Goal: Task Accomplishment & Management: Manage account settings

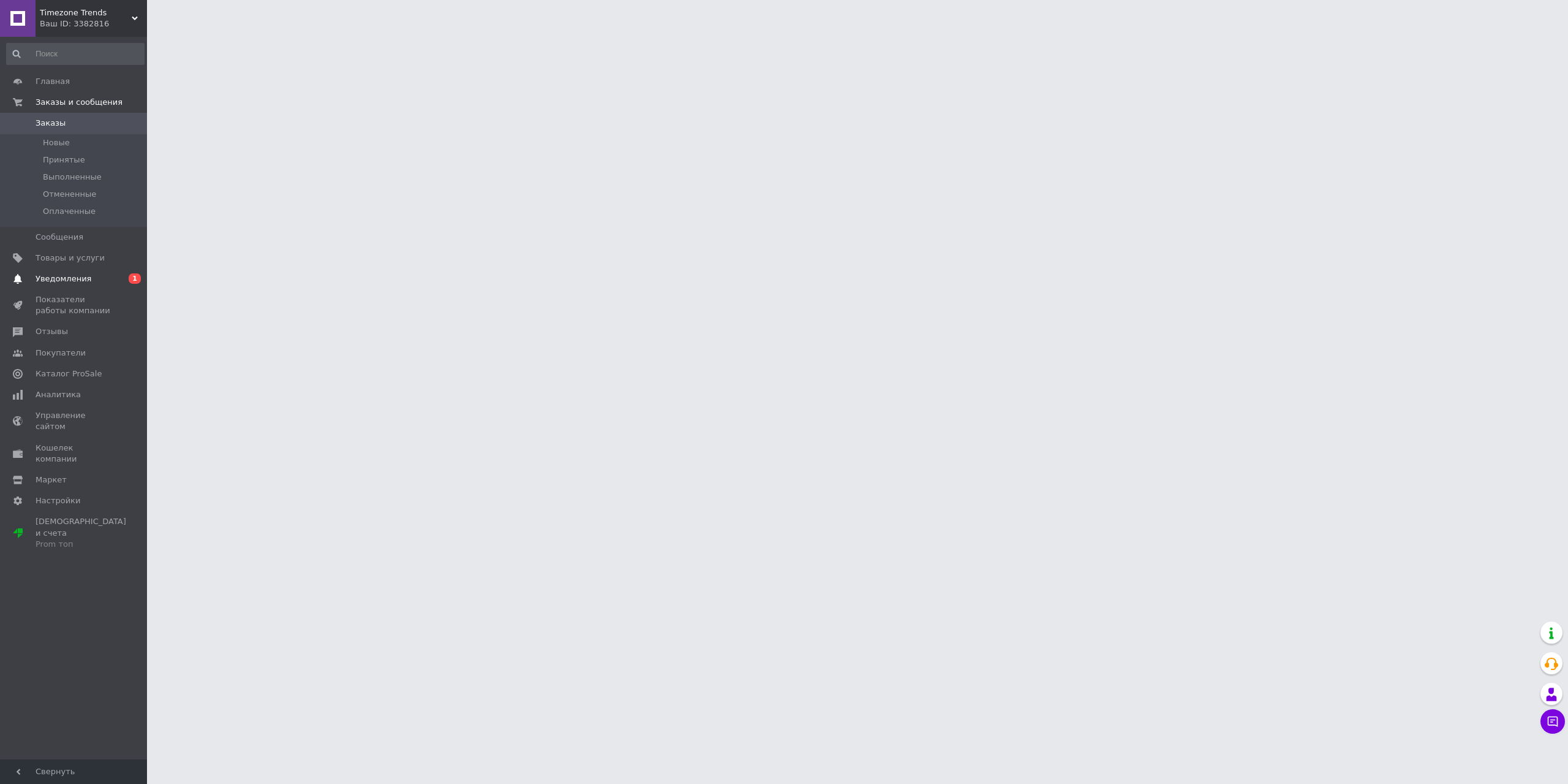
click at [76, 283] on span "Уведомления" at bounding box center [63, 278] width 56 height 11
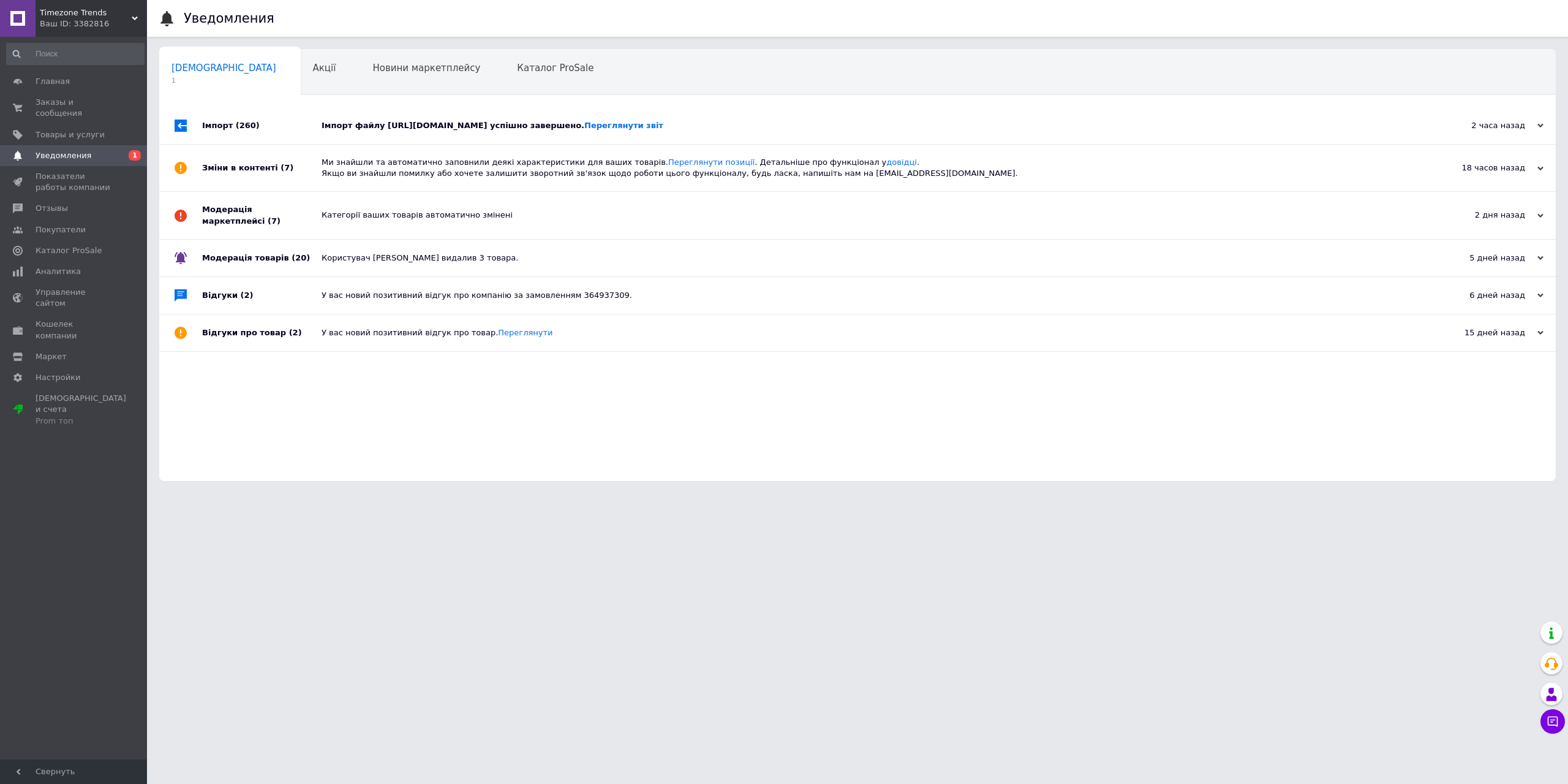
click at [834, 115] on div "Імпорт файлу [URL][DOMAIN_NAME] успішно завершено. Переглянути звіт" at bounding box center [871, 125] width 1099 height 37
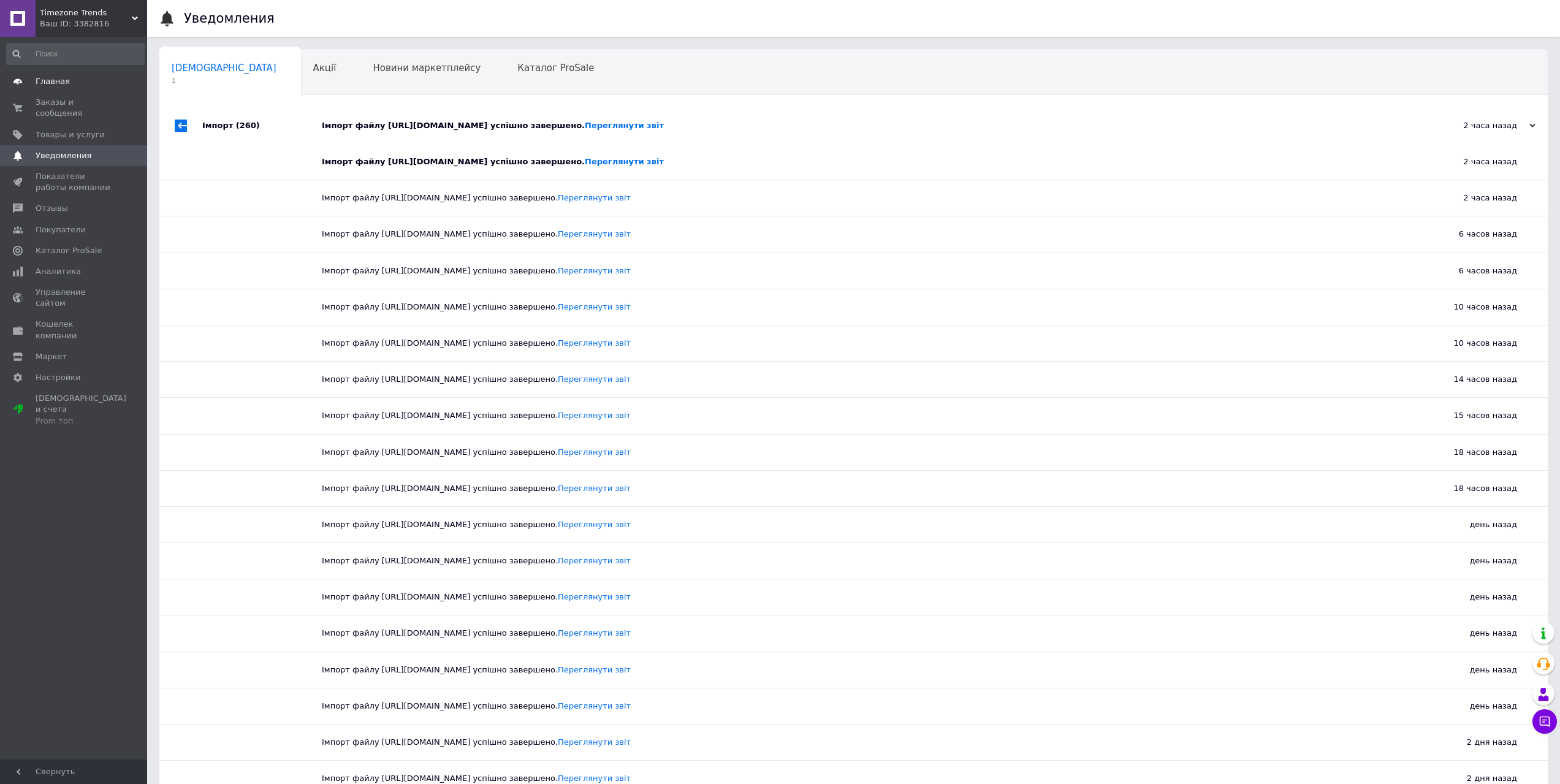
click at [70, 83] on span "Главная" at bounding box center [74, 81] width 78 height 11
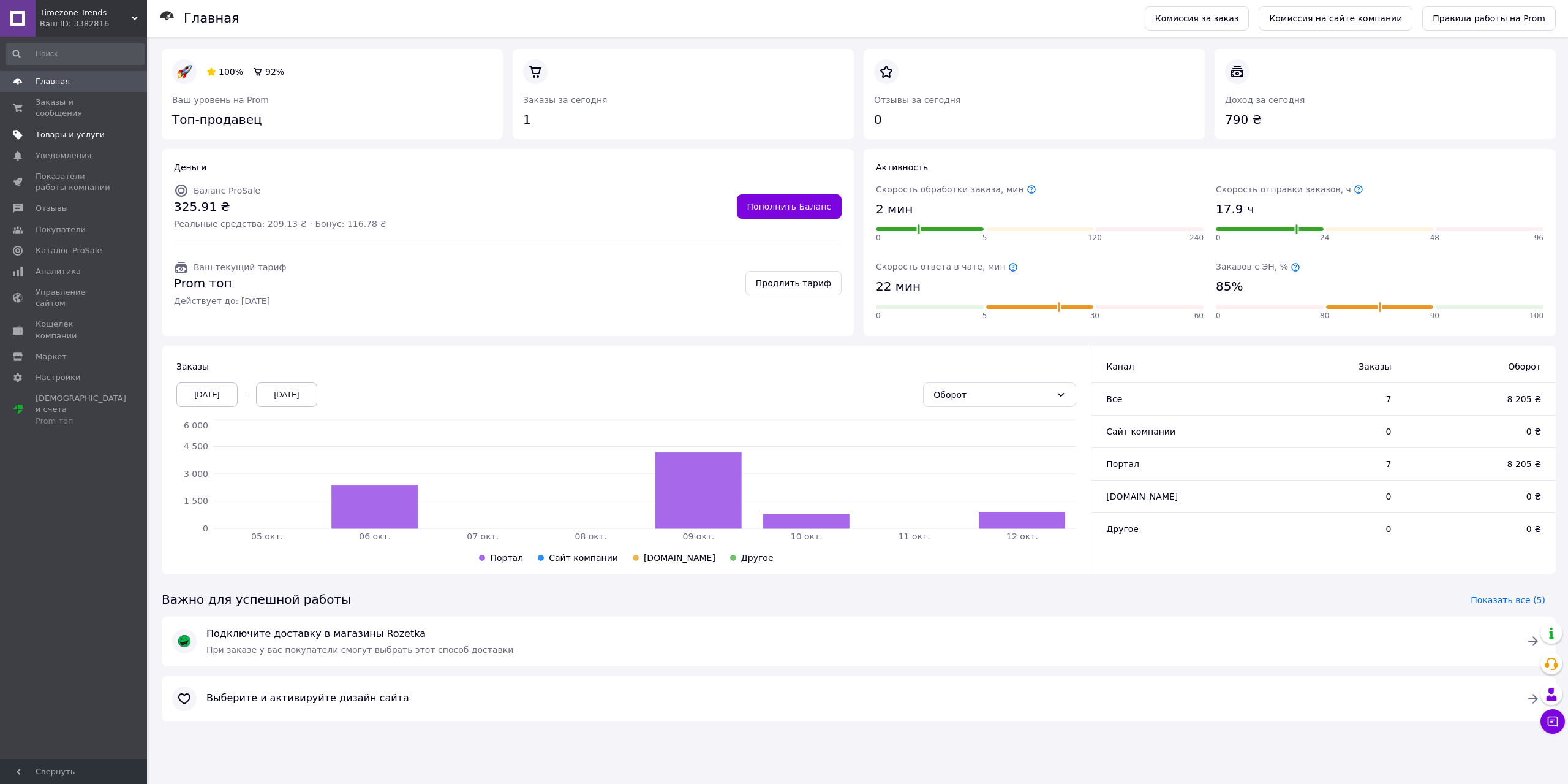
click at [69, 129] on span "Товары и услуги" at bounding box center [70, 134] width 70 height 11
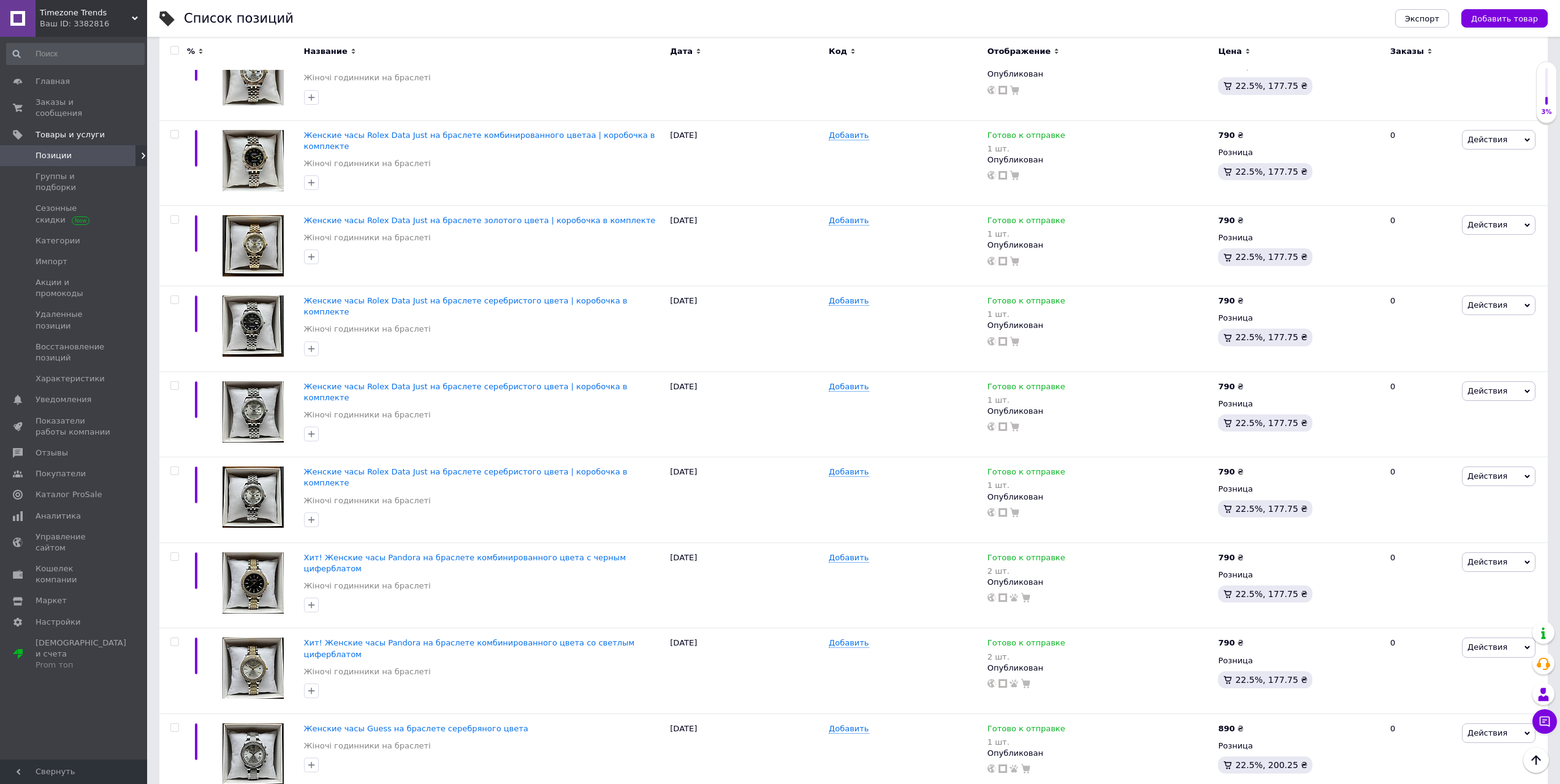
scroll to position [2329, 0]
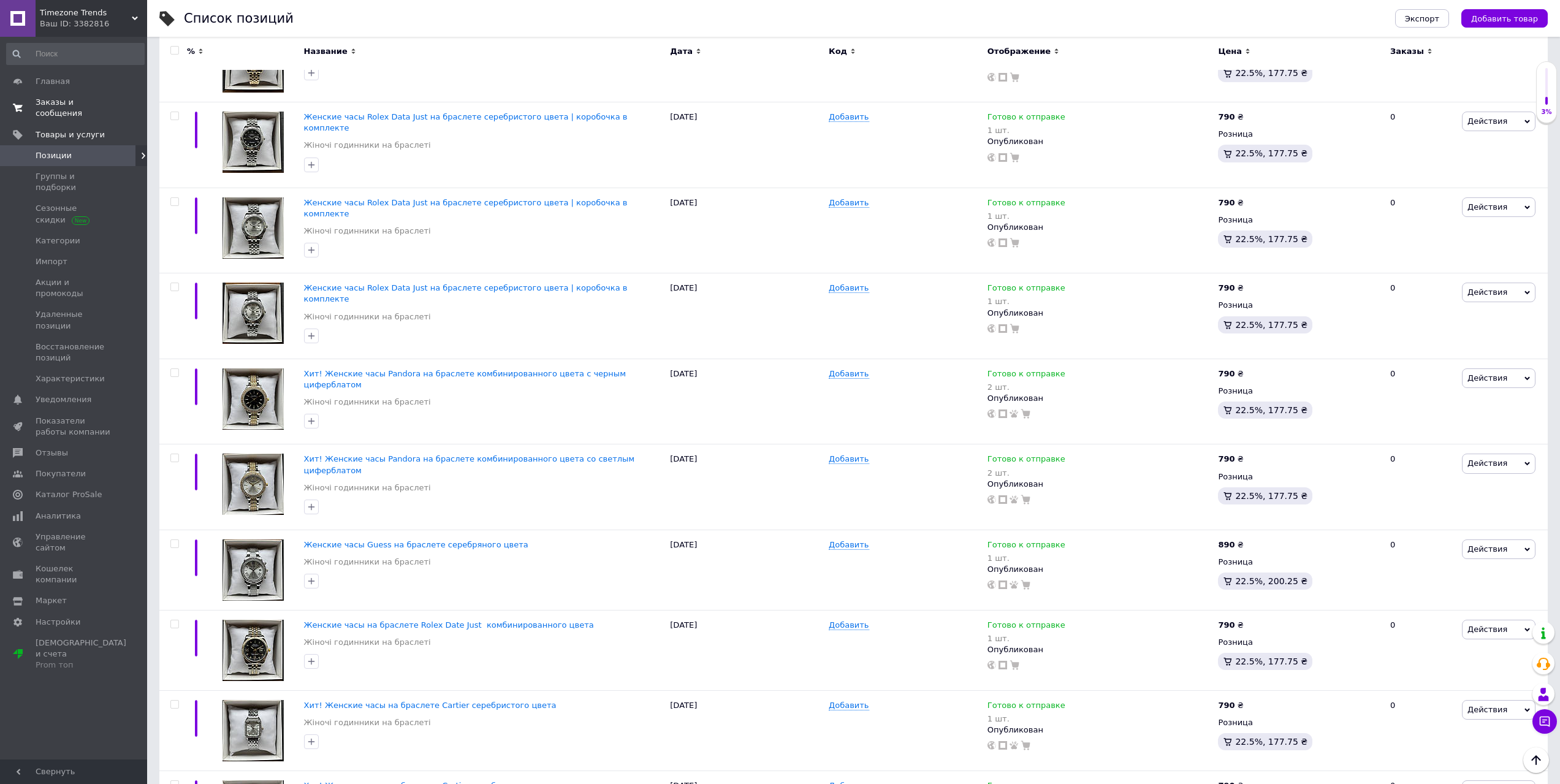
click at [73, 104] on span "Заказы и сообщения" at bounding box center [74, 108] width 78 height 22
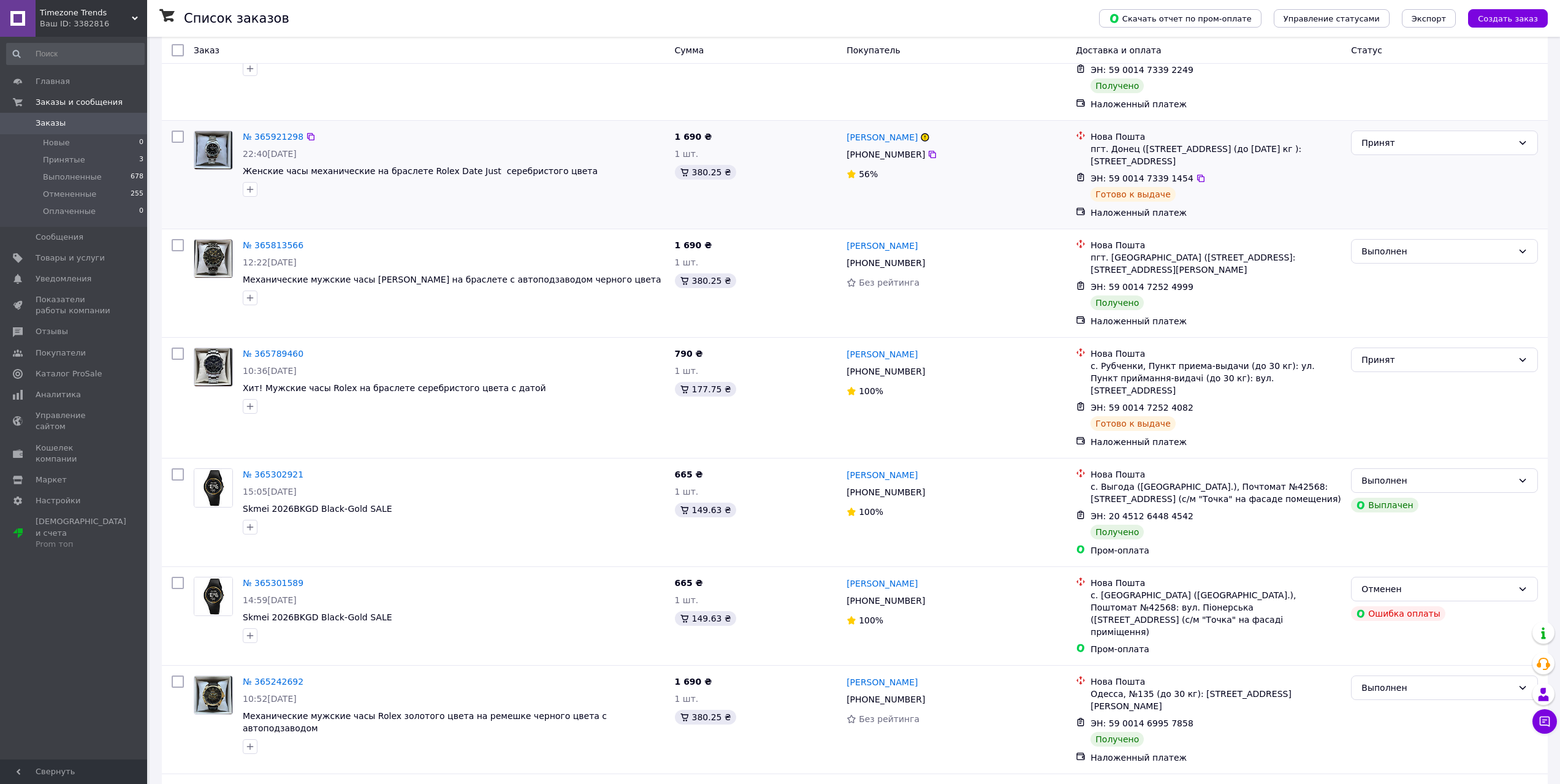
scroll to position [245, 0]
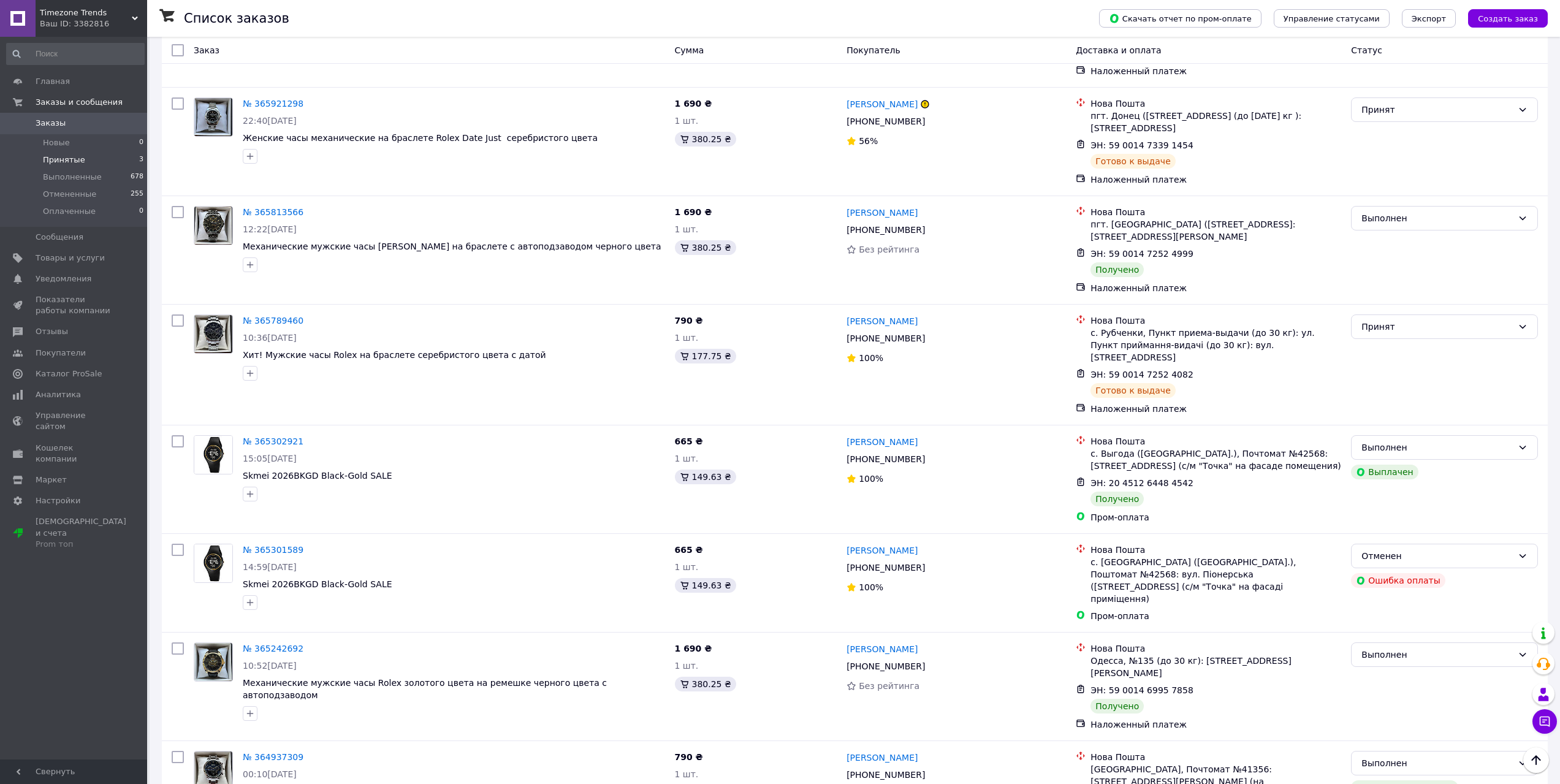
click at [94, 162] on li "Принятые 3" at bounding box center [75, 160] width 151 height 17
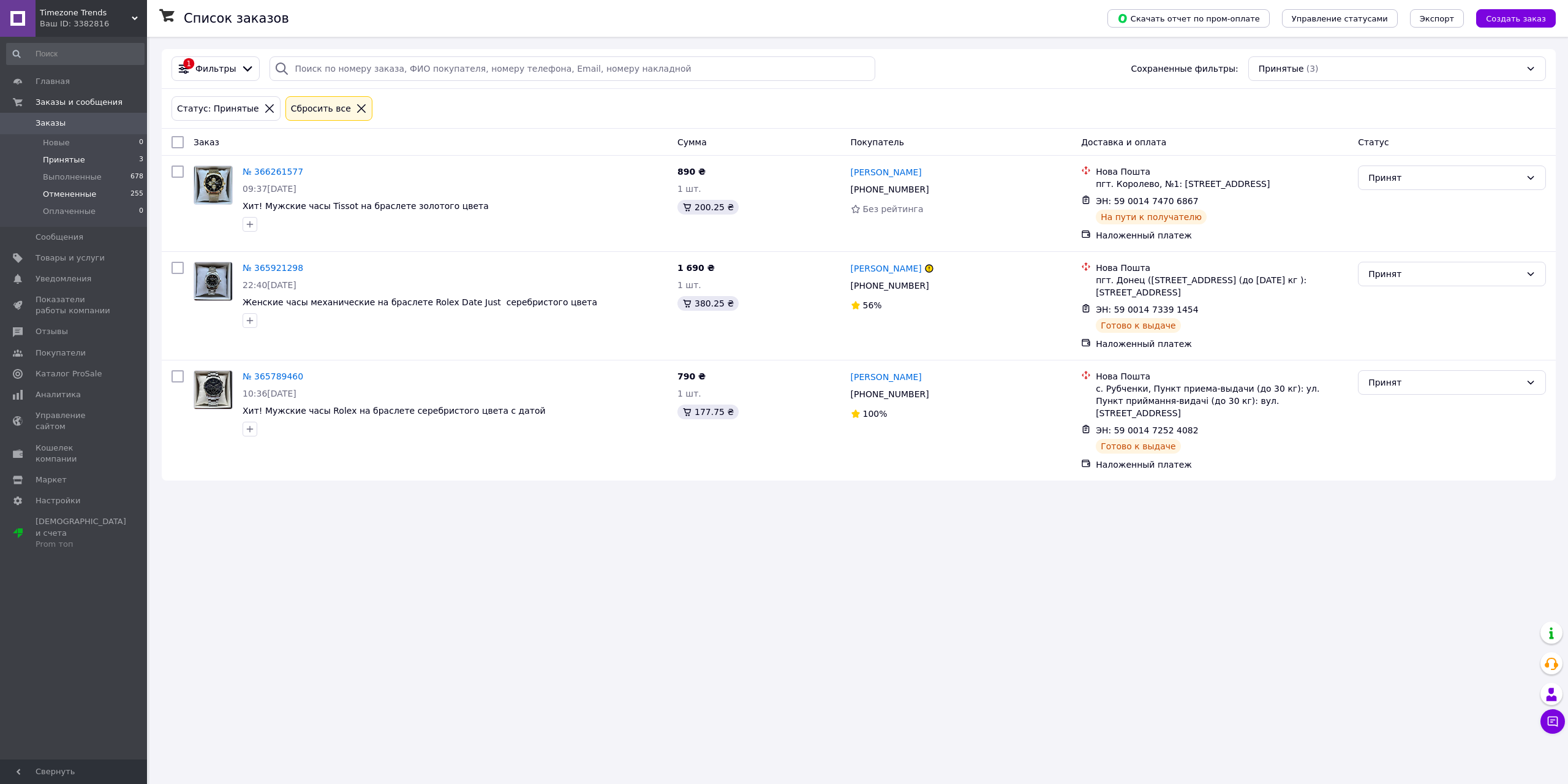
click at [85, 196] on span "Отмененные" at bounding box center [70, 193] width 54 height 11
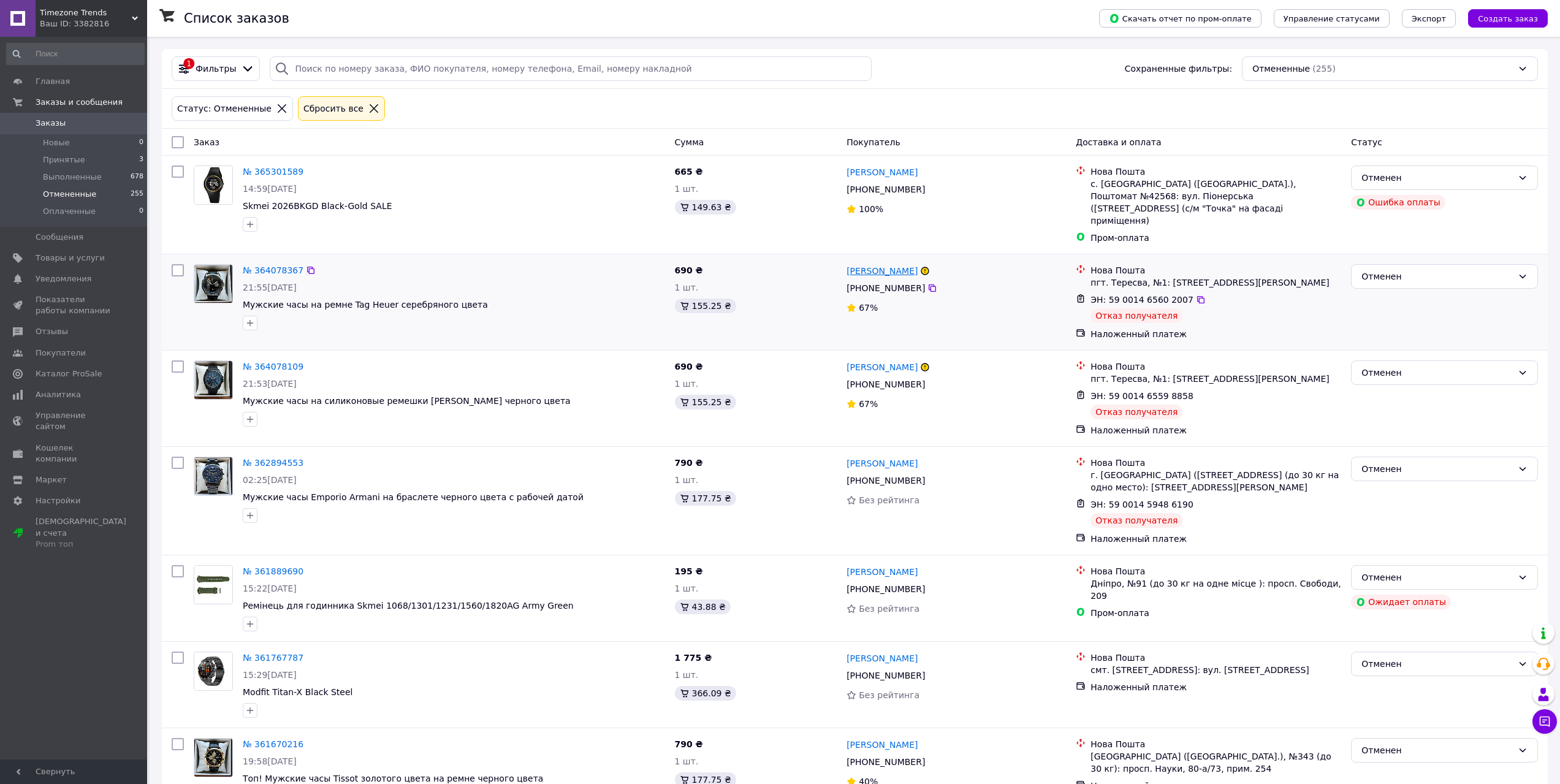
click at [852, 264] on link "[PERSON_NAME]" at bounding box center [882, 270] width 71 height 12
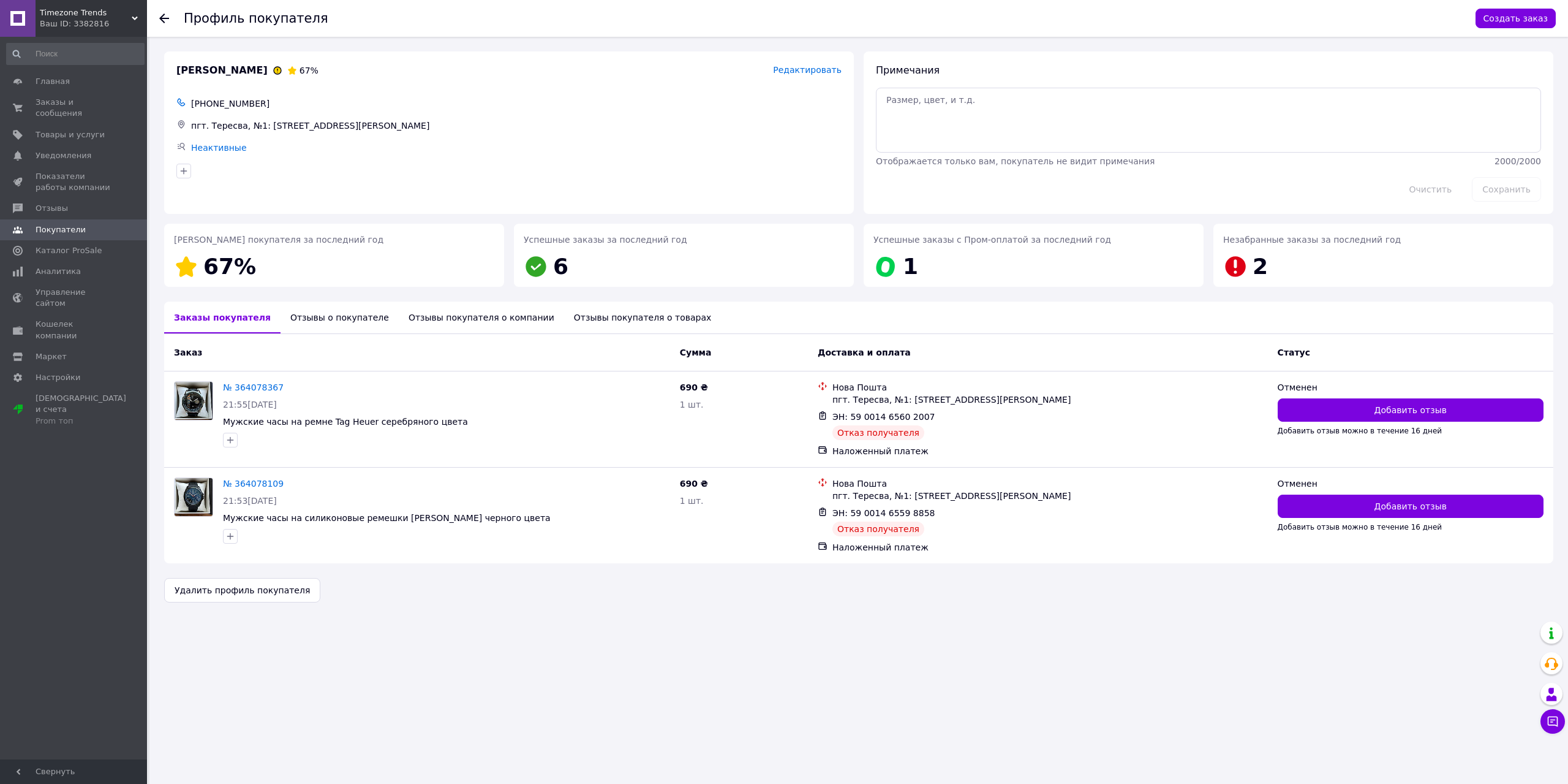
click at [288, 314] on div "Отзывы о покупателе" at bounding box center [339, 317] width 118 height 32
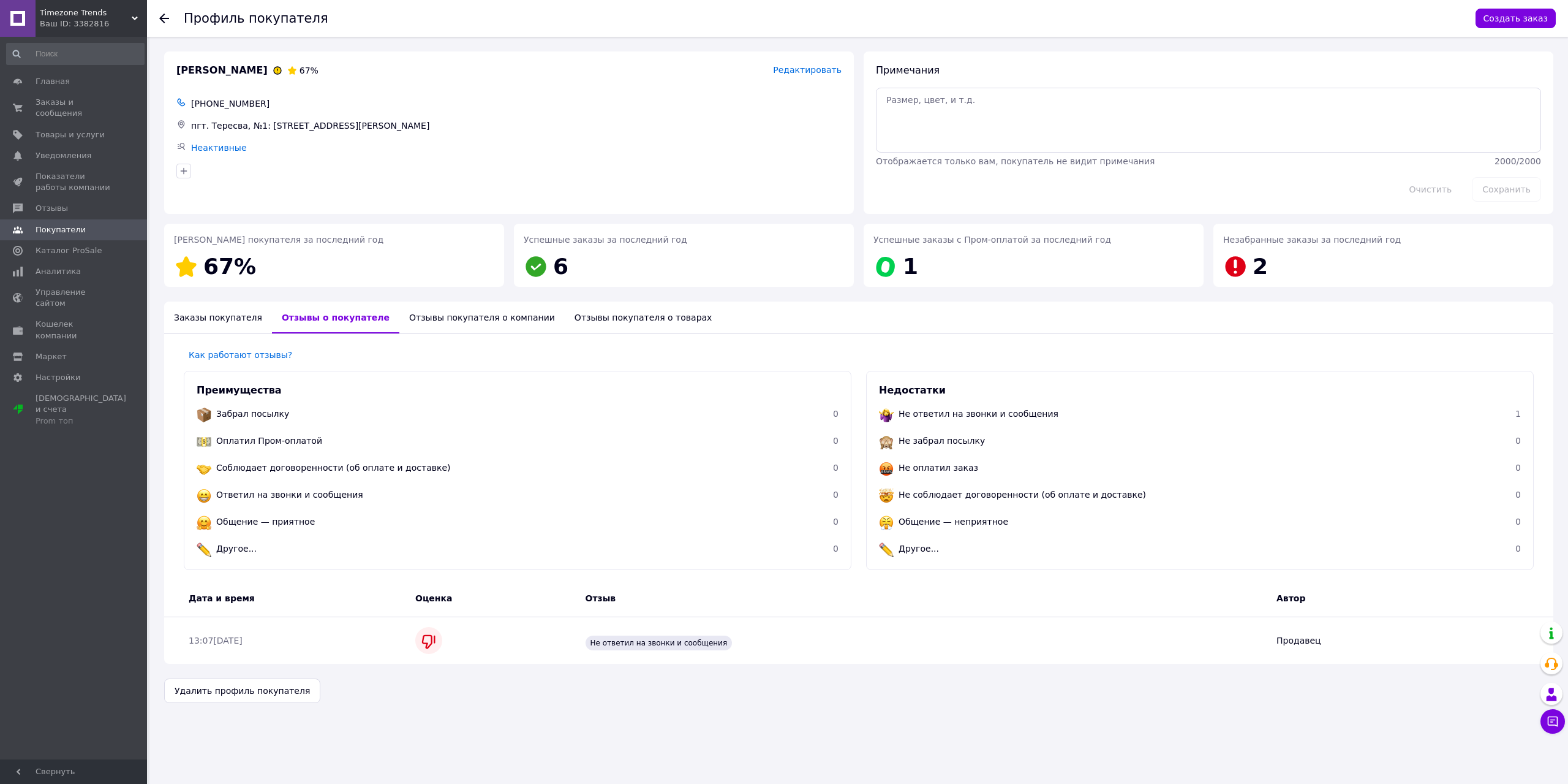
click at [586, 320] on div "Отзывы покупателя о товарах" at bounding box center [643, 317] width 157 height 32
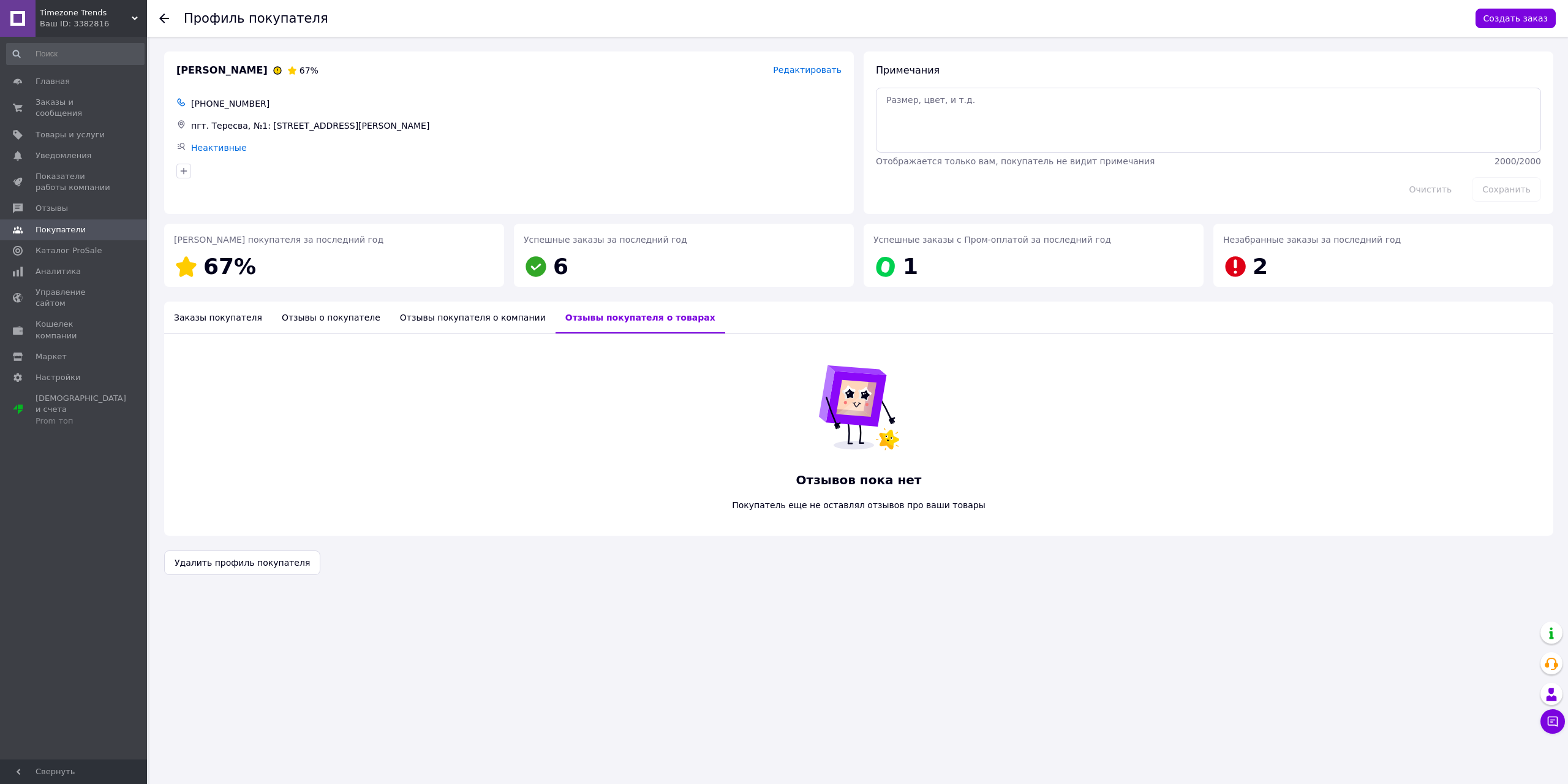
click at [429, 325] on div "Отзывы покупателя о компании" at bounding box center [473, 317] width 165 height 32
click at [306, 320] on div "Отзывы о покупателе" at bounding box center [331, 317] width 118 height 32
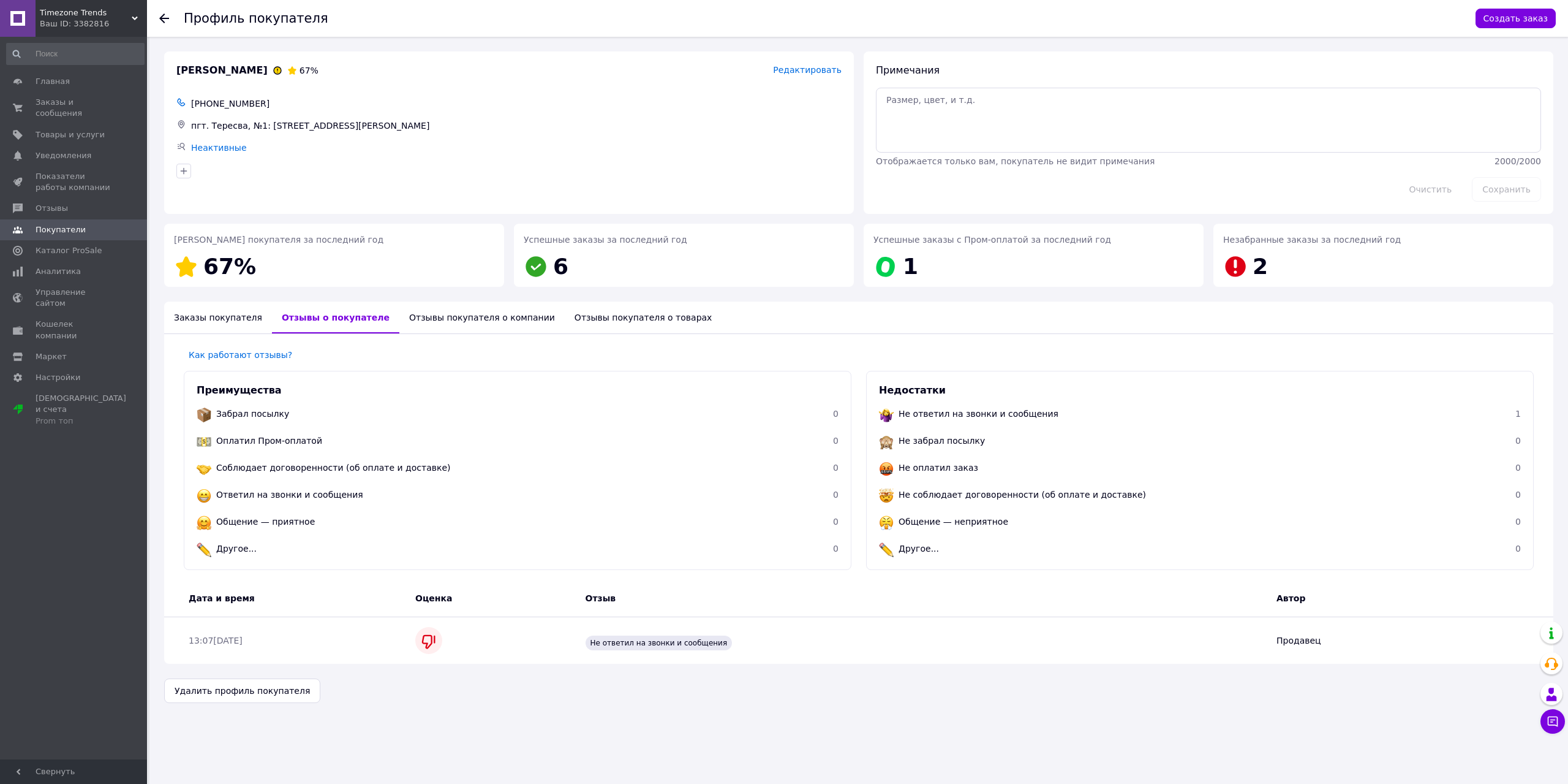
click at [215, 316] on div "Заказы покупателя" at bounding box center [218, 317] width 108 height 32
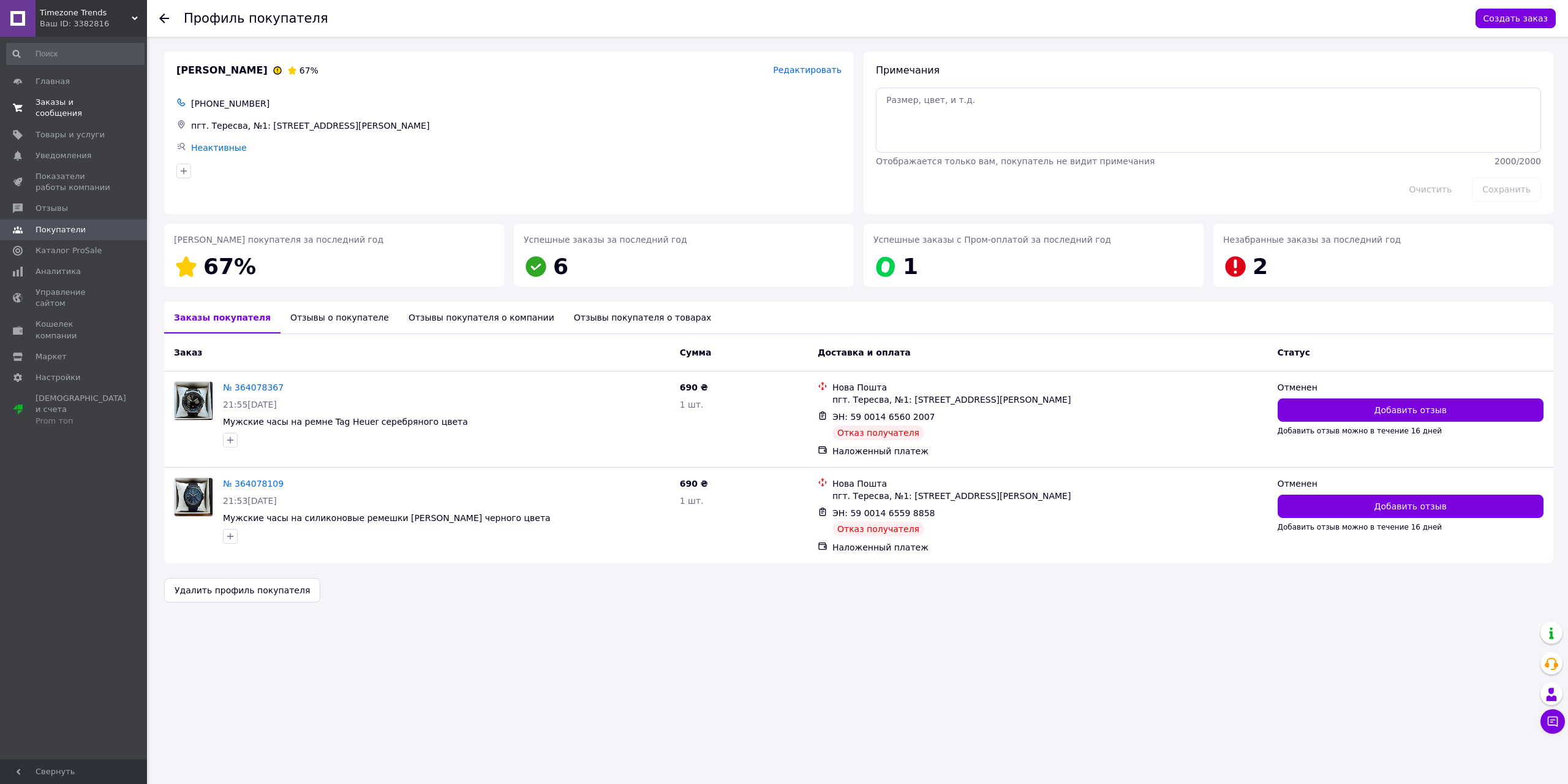
click at [57, 99] on span "Заказы и сообщения" at bounding box center [74, 108] width 77 height 22
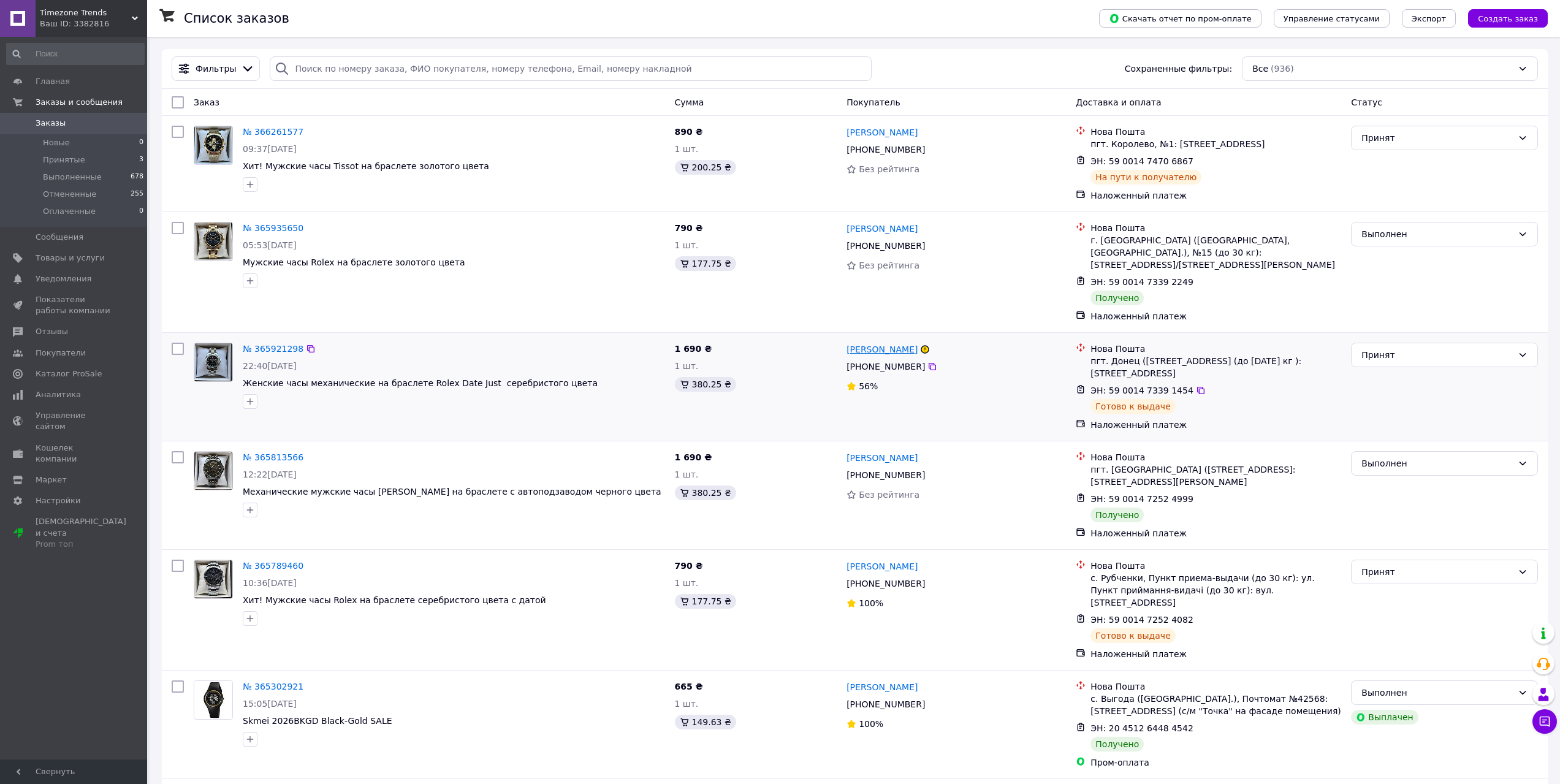
click at [885, 343] on link "[PERSON_NAME]" at bounding box center [882, 349] width 71 height 12
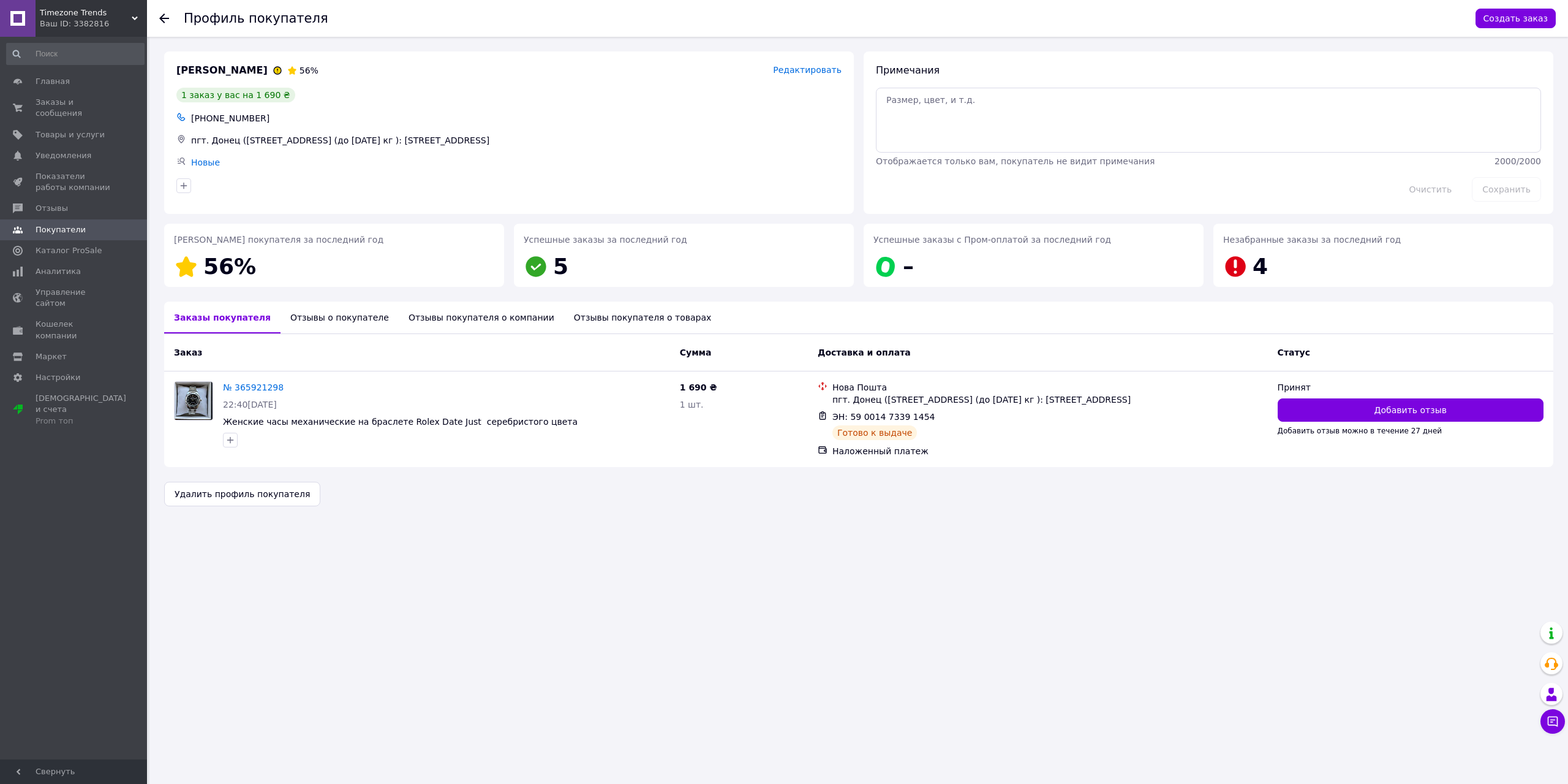
click at [316, 323] on div "Отзывы о покупателе" at bounding box center [339, 317] width 118 height 32
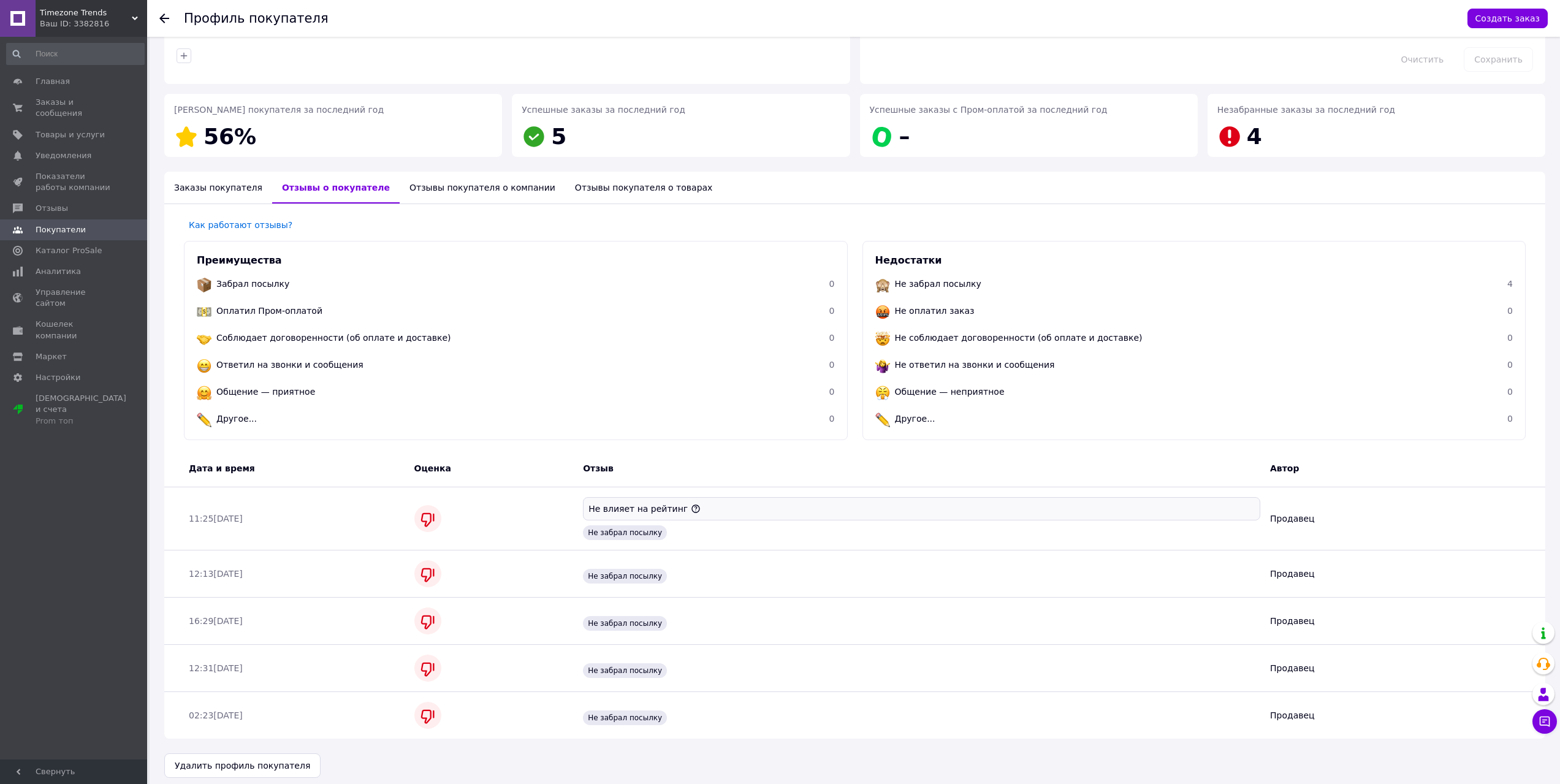
scroll to position [138, 0]
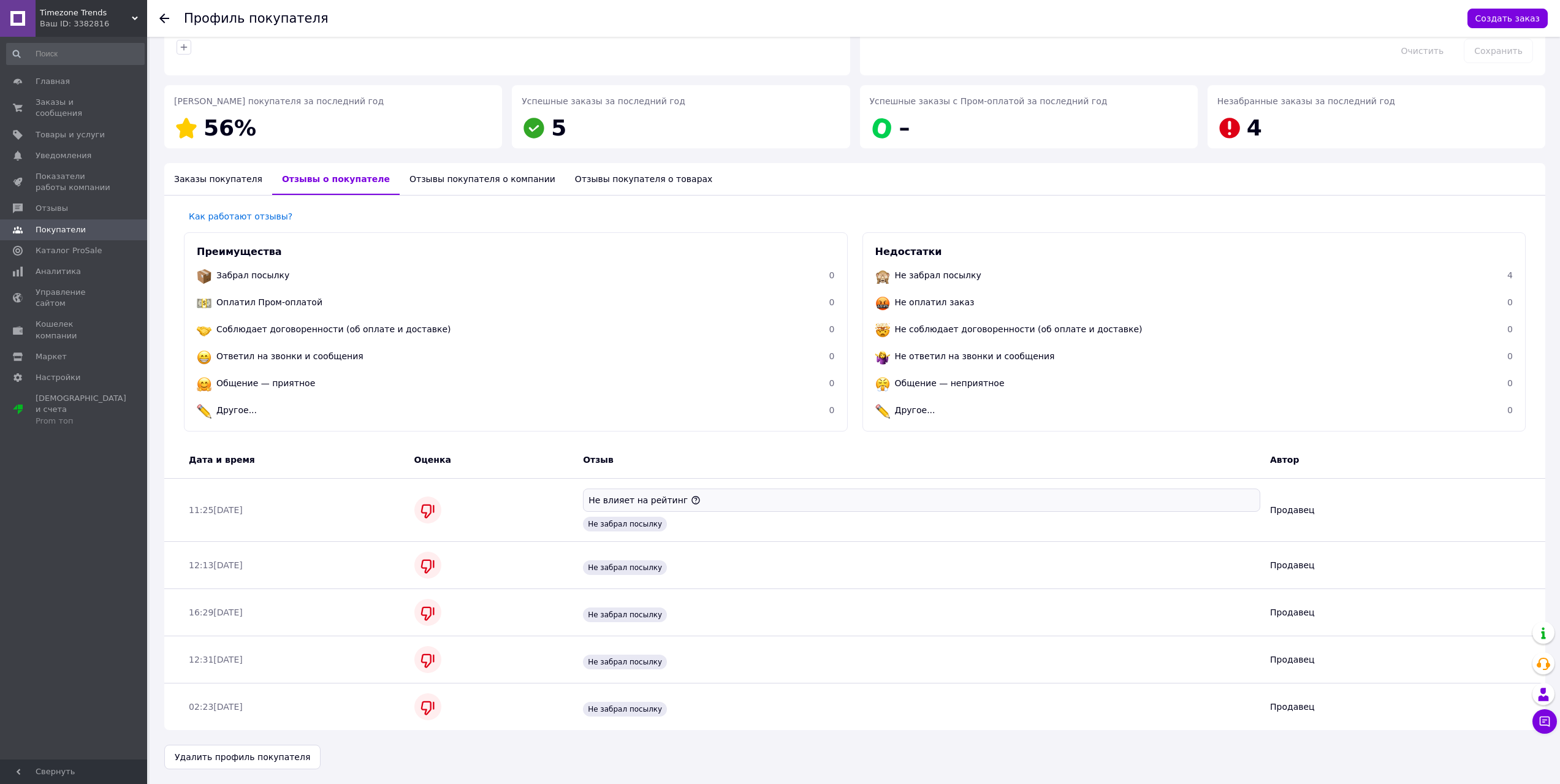
click at [443, 178] on div "Отзывы покупателя о компании" at bounding box center [482, 179] width 165 height 32
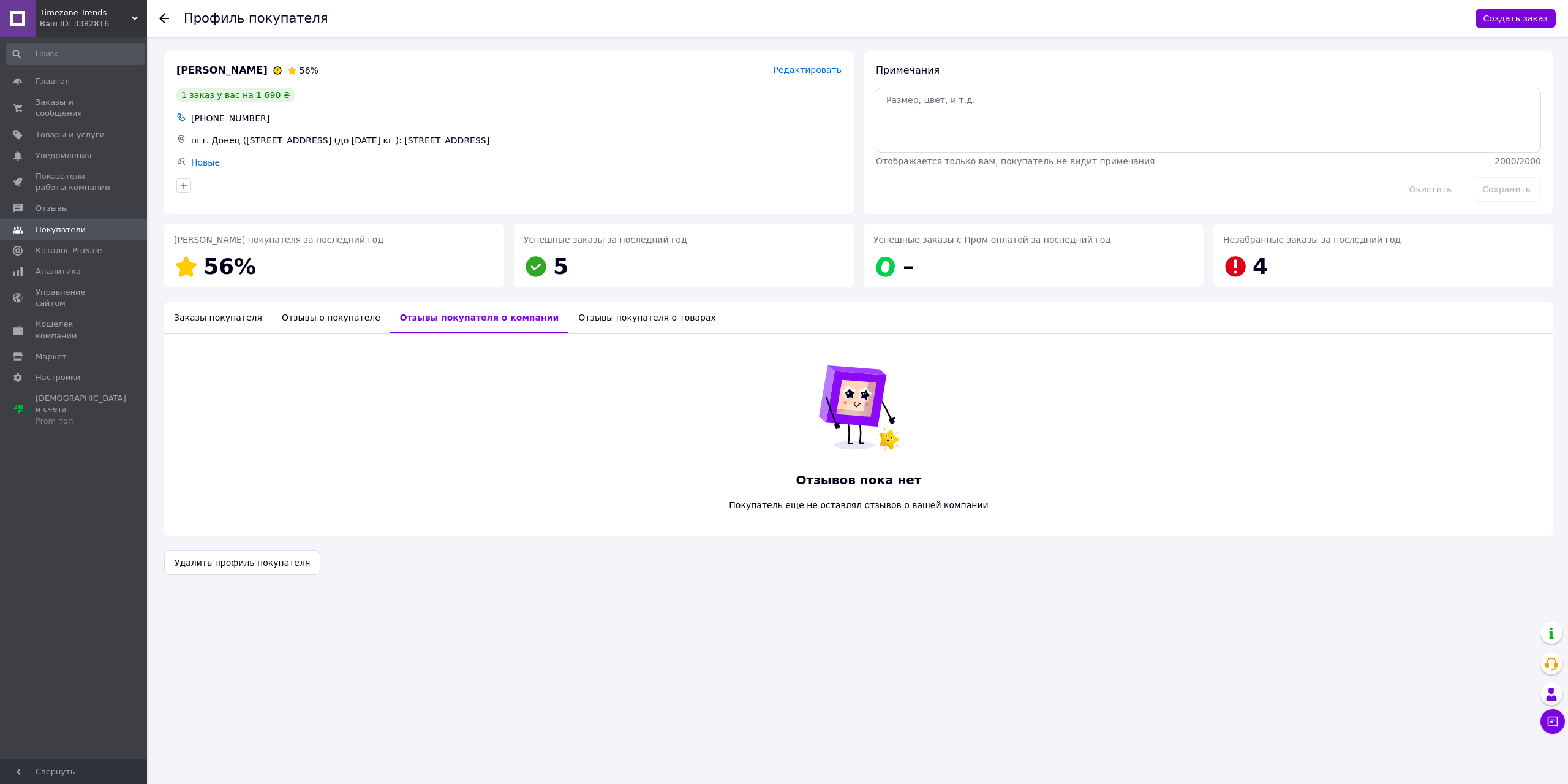
click at [569, 324] on div "Отзывы покупателя о товарах" at bounding box center [647, 317] width 157 height 32
click at [81, 109] on link "Заказы и сообщения 0 0" at bounding box center [75, 108] width 151 height 32
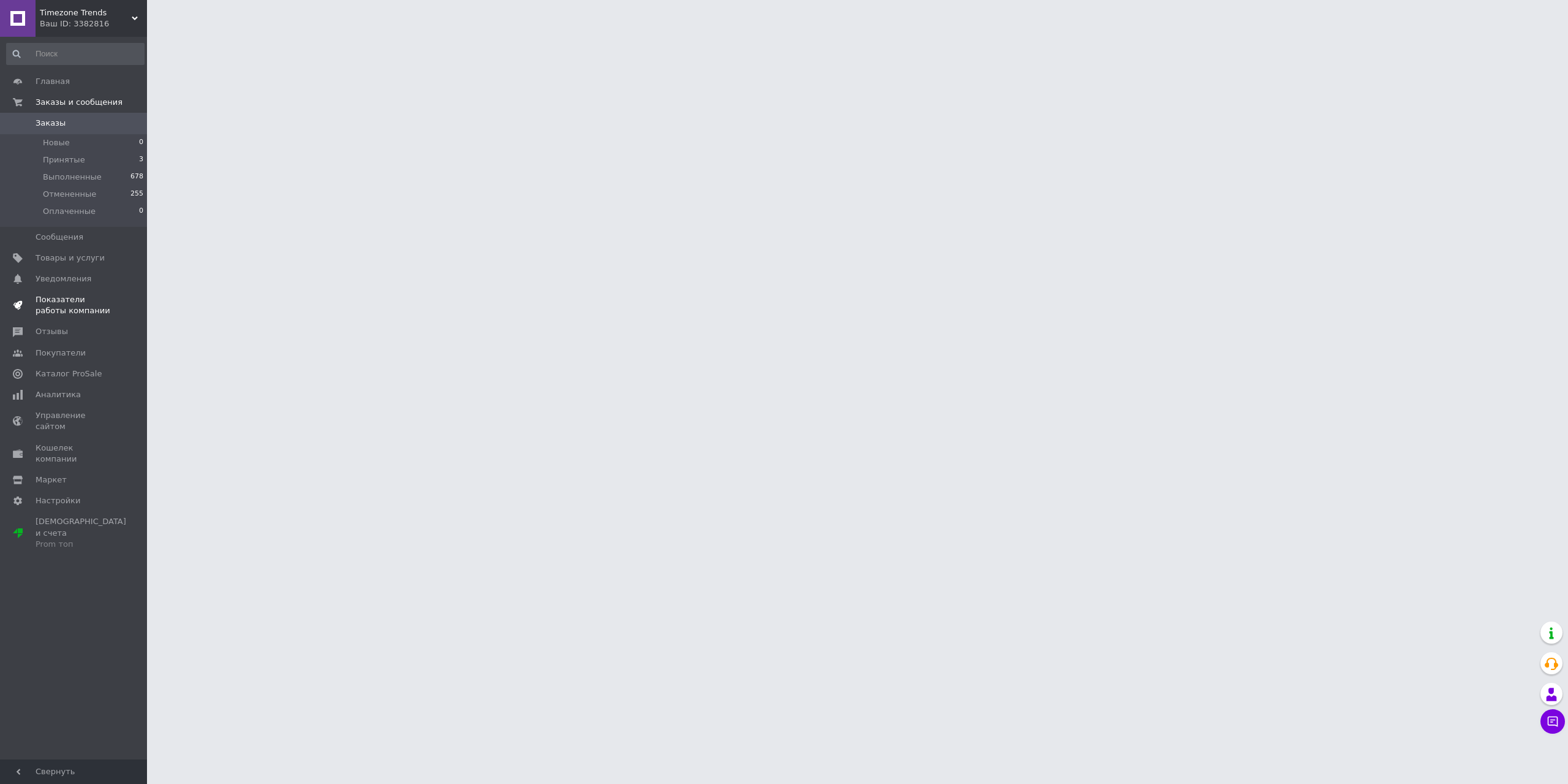
click at [77, 299] on span "Показатели работы компании" at bounding box center [74, 305] width 77 height 22
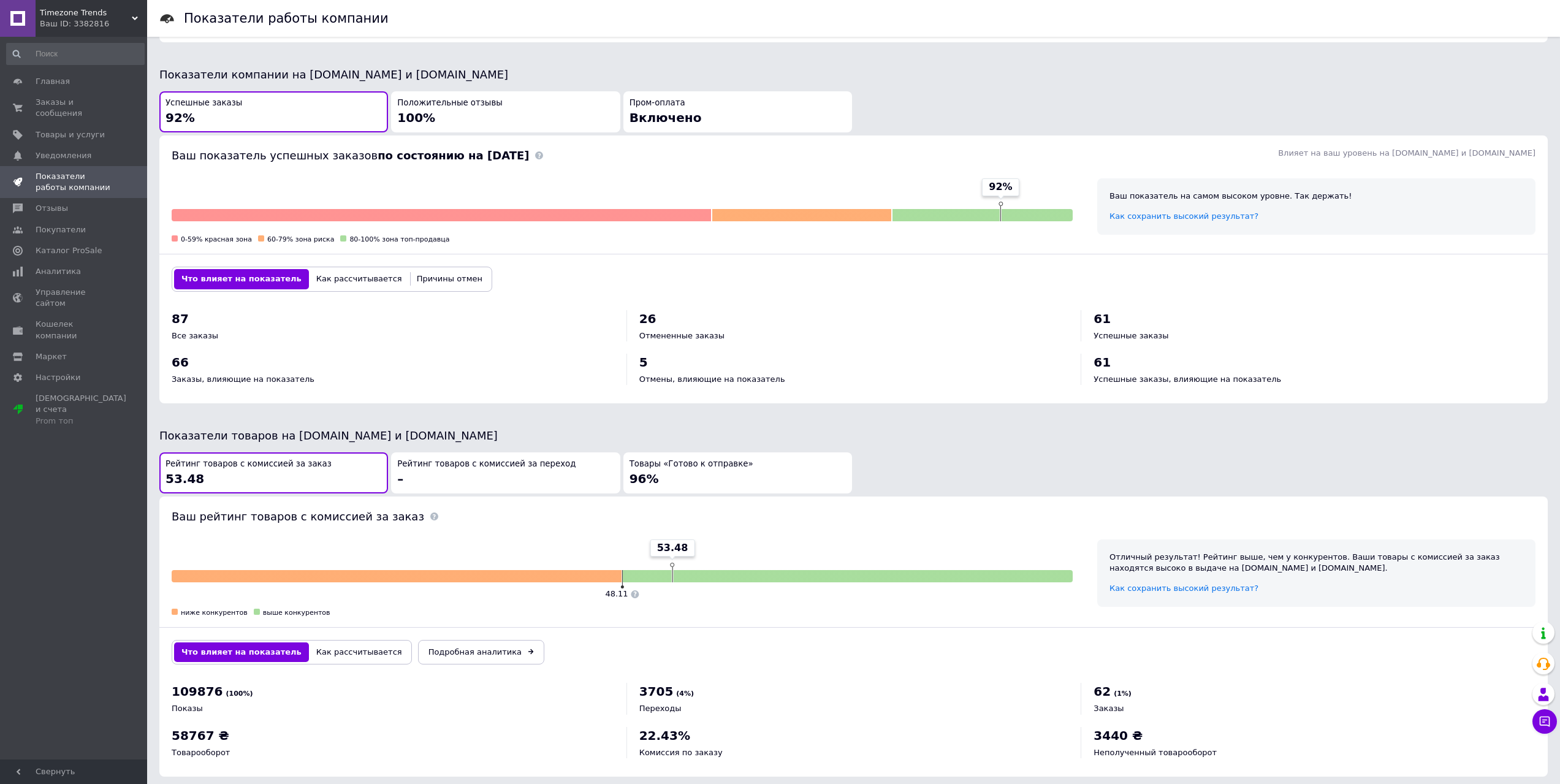
scroll to position [280, 0]
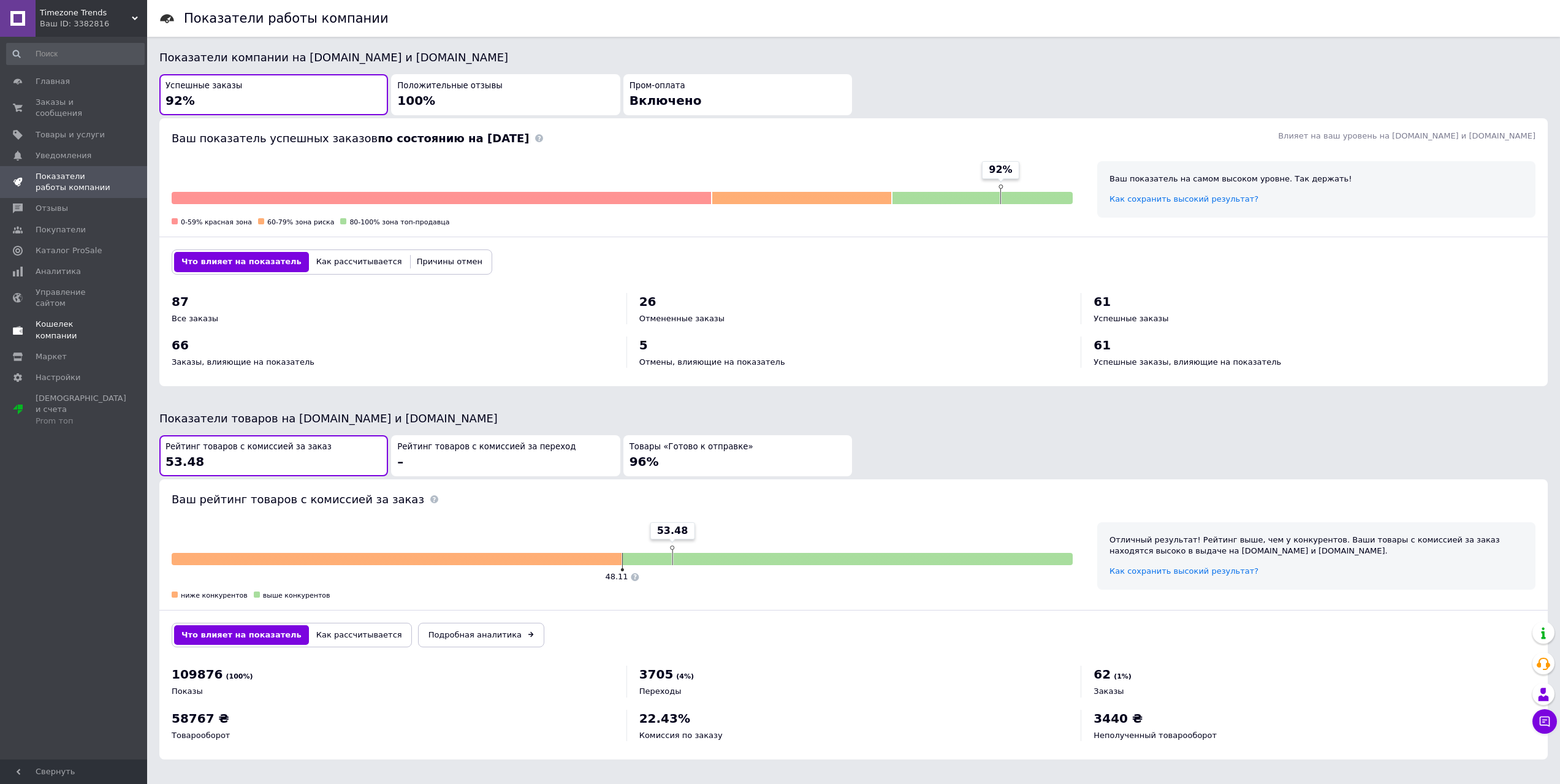
click at [96, 314] on link "Кошелек компании" at bounding box center [75, 330] width 151 height 32
